Goal: Transaction & Acquisition: Purchase product/service

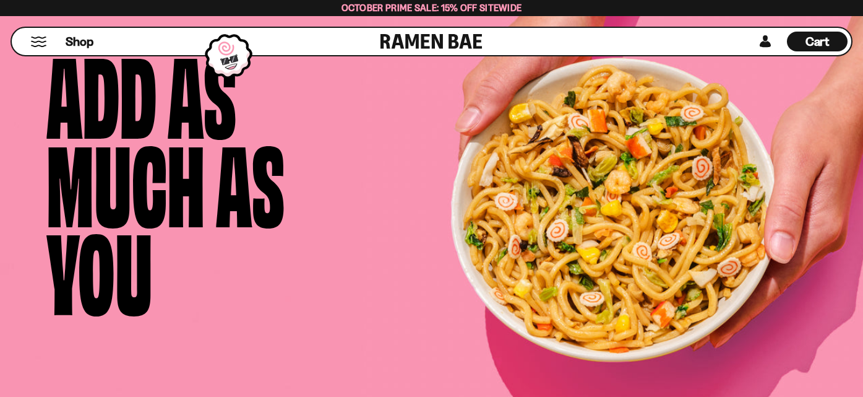
scroll to position [6959, 0]
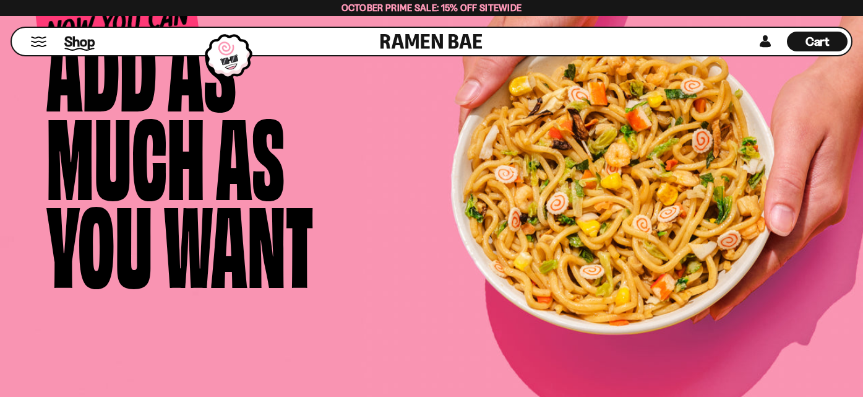
click at [78, 43] on span "Shop" at bounding box center [79, 41] width 30 height 19
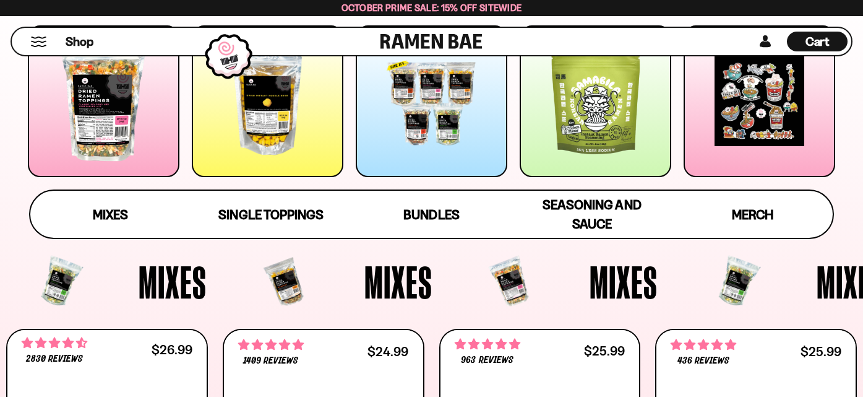
scroll to position [229, 0]
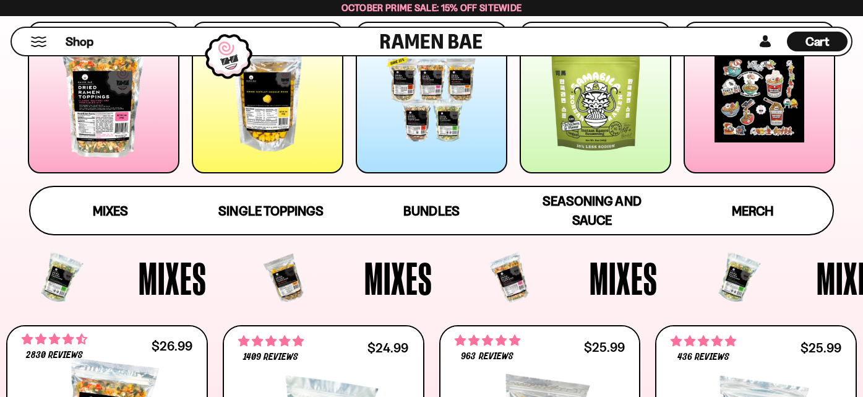
click at [586, 121] on div at bounding box center [596, 98] width 152 height 152
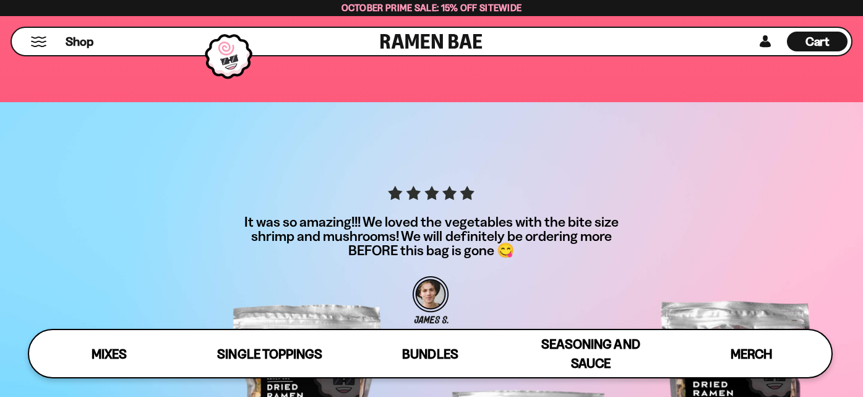
scroll to position [3466, 0]
